Goal: Navigation & Orientation: Find specific page/section

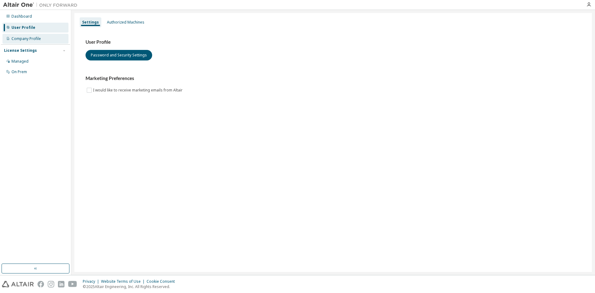
click at [38, 40] on div "Company Profile" at bounding box center [25, 38] width 29 height 5
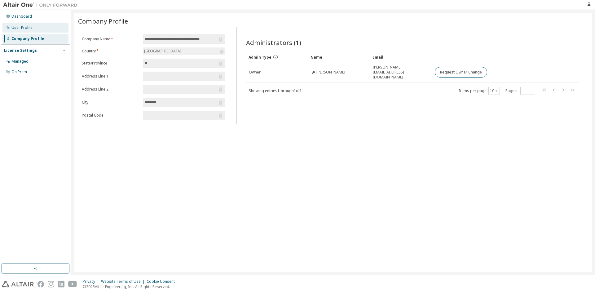
click at [34, 25] on div "User Profile" at bounding box center [35, 28] width 66 height 10
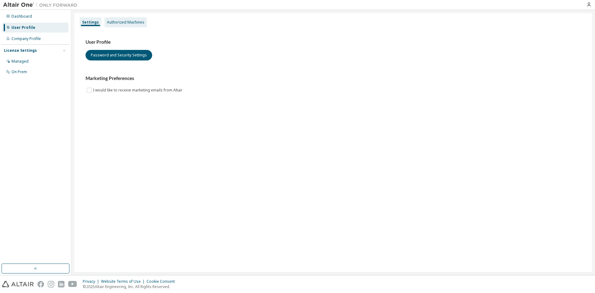
click at [123, 21] on div "Authorized Machines" at bounding box center [125, 22] width 37 height 5
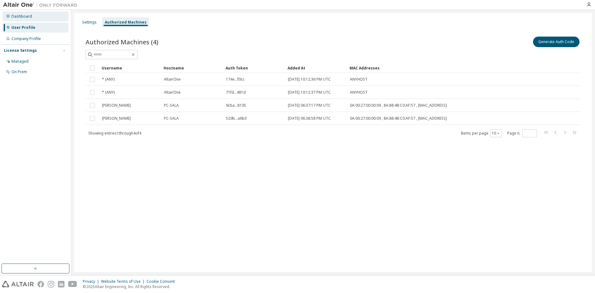
click at [41, 17] on div "Dashboard" at bounding box center [35, 16] width 66 height 10
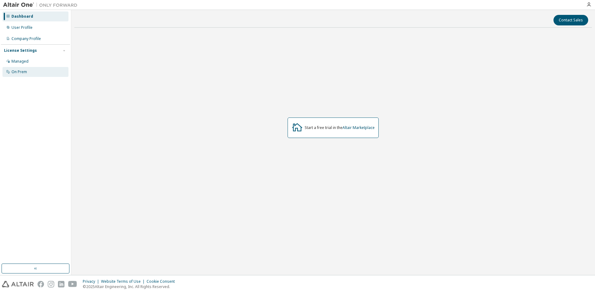
click at [30, 72] on div "On Prem" at bounding box center [35, 72] width 66 height 10
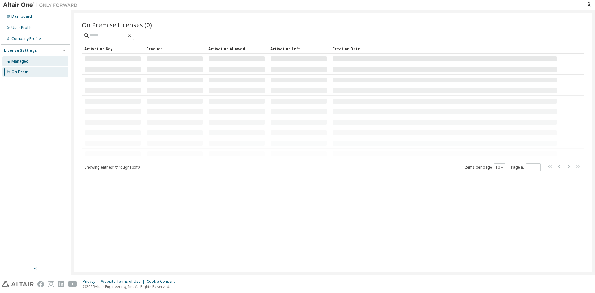
click at [40, 64] on div "Managed" at bounding box center [35, 61] width 66 height 10
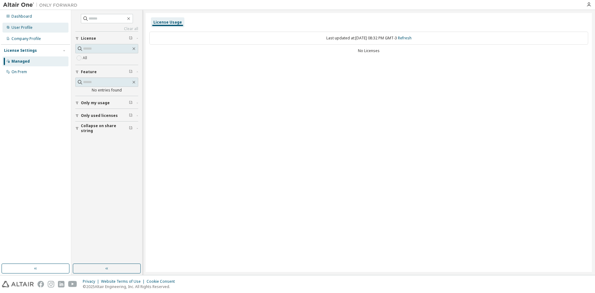
click at [42, 28] on div "User Profile" at bounding box center [35, 28] width 66 height 10
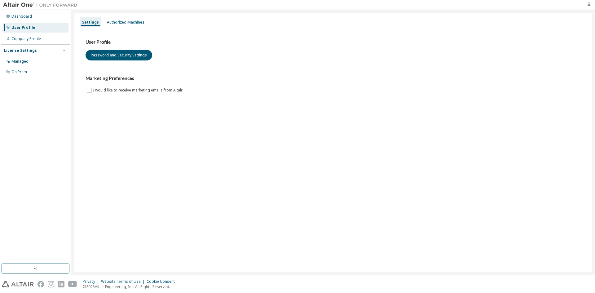
click at [586, 5] on icon "button" at bounding box center [588, 4] width 5 height 5
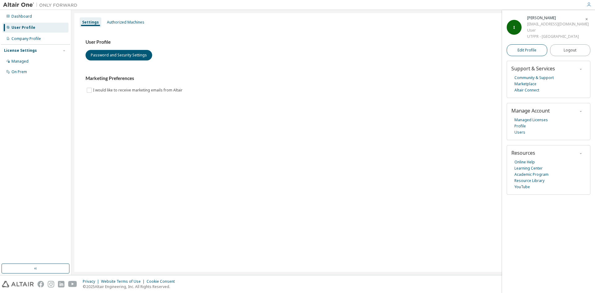
click at [530, 53] on span "Edit Profile" at bounding box center [526, 50] width 19 height 5
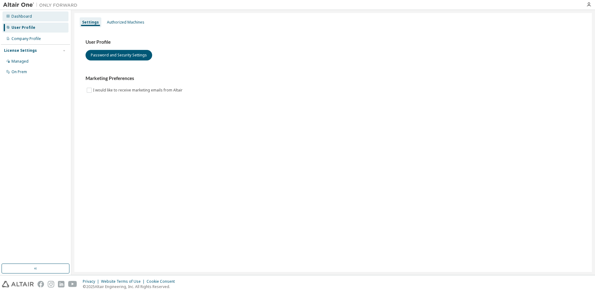
click at [40, 17] on div "Dashboard" at bounding box center [35, 16] width 66 height 10
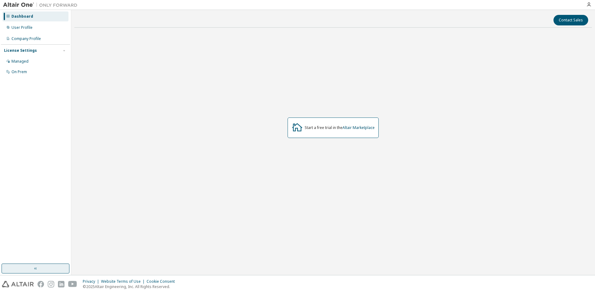
click at [36, 270] on icon "button" at bounding box center [35, 268] width 5 height 5
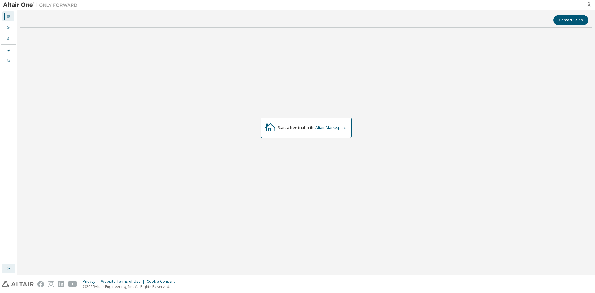
click at [587, 5] on icon "button" at bounding box center [588, 4] width 5 height 5
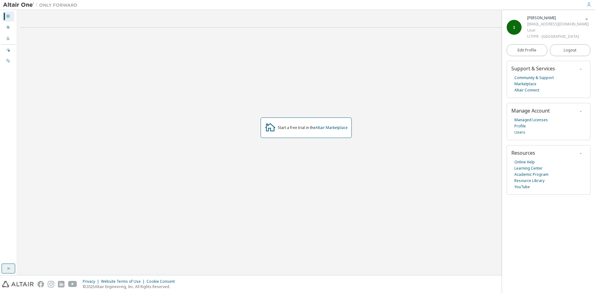
click at [516, 23] on div "I" at bounding box center [514, 27] width 15 height 15
click at [517, 21] on div "I" at bounding box center [514, 27] width 15 height 15
click at [587, 20] on icon "button" at bounding box center [587, 19] width 4 height 4
